Goal: Navigation & Orientation: Find specific page/section

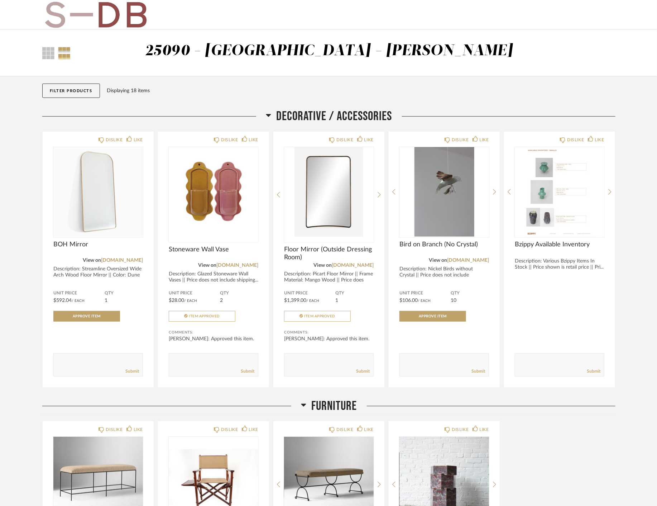
drag, startPoint x: 129, startPoint y: 4, endPoint x: 51, endPoint y: 18, distance: 79.3
click at [50, 18] on img at bounding box center [95, 14] width 107 height 29
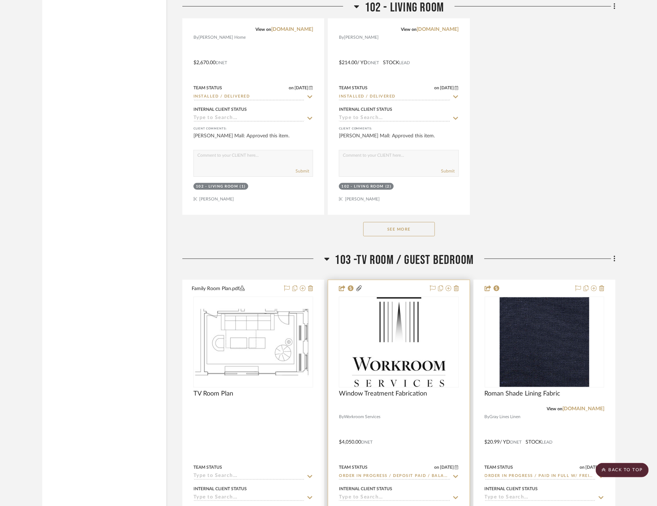
drag, startPoint x: 481, startPoint y: 203, endPoint x: 467, endPoint y: 242, distance: 41.3
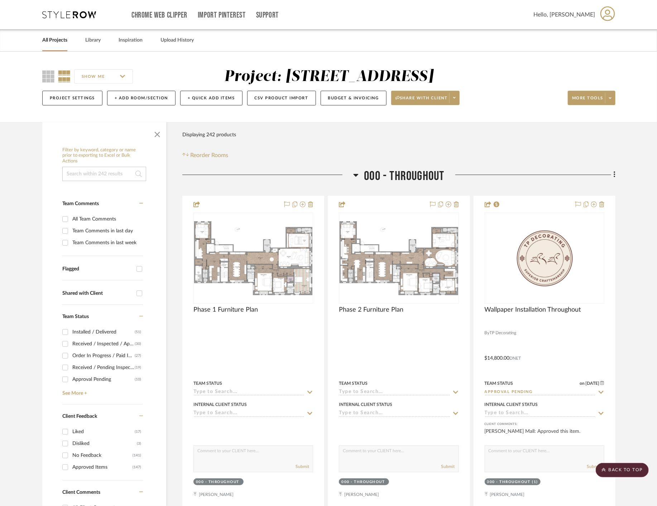
drag, startPoint x: 171, startPoint y: 208, endPoint x: 154, endPoint y: 13, distance: 196.1
click at [58, 37] on link "All Projects" at bounding box center [54, 40] width 25 height 10
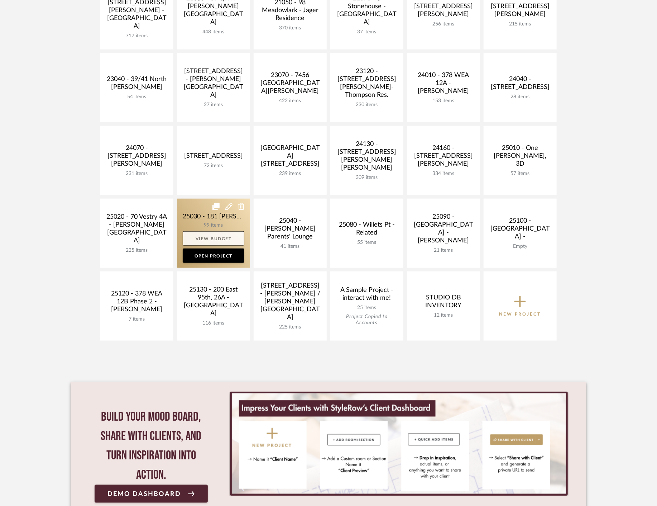
scroll to position [184, 0]
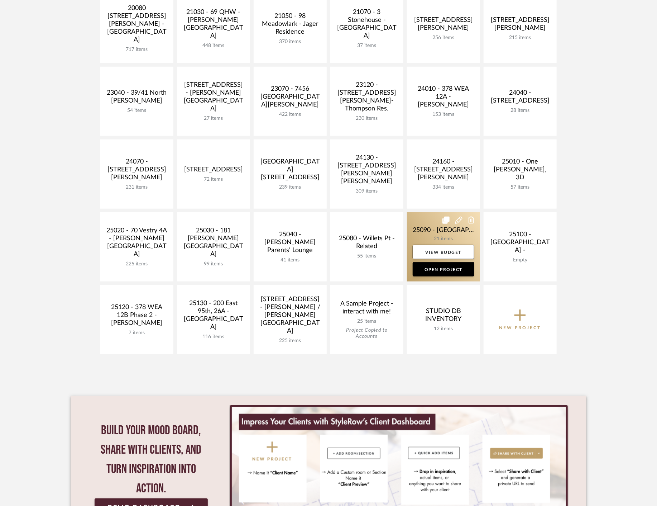
click at [423, 227] on link at bounding box center [443, 246] width 73 height 69
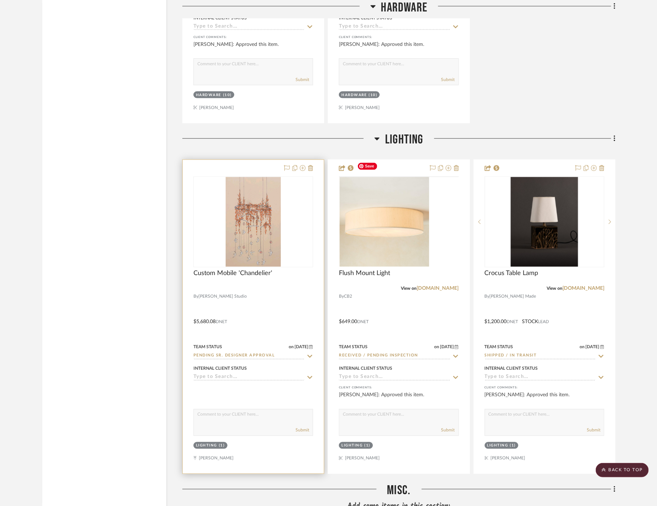
scroll to position [2113, 0]
